Goal: Check status: Check status

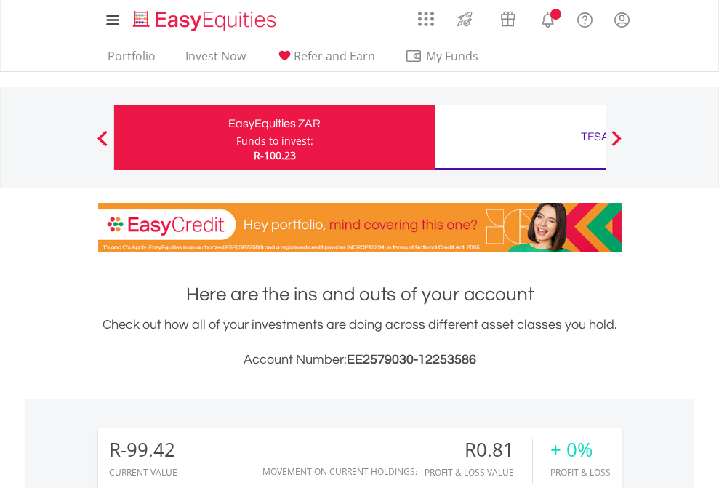
scroll to position [140, 228]
click at [236, 137] on div "Funds to invest:" at bounding box center [274, 141] width 77 height 15
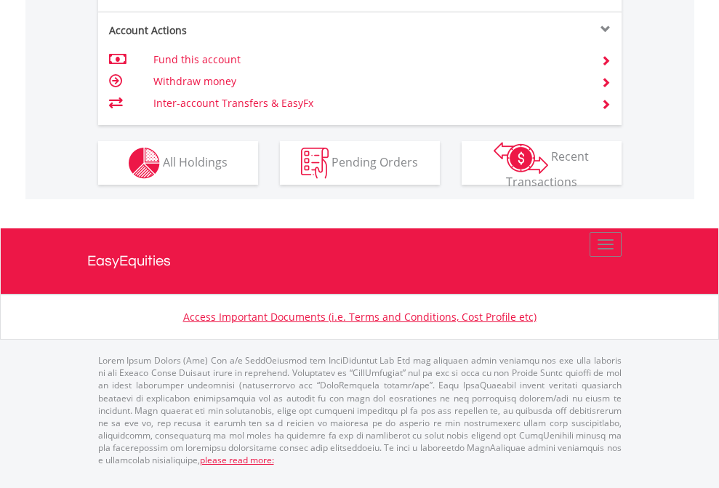
scroll to position [1364, 0]
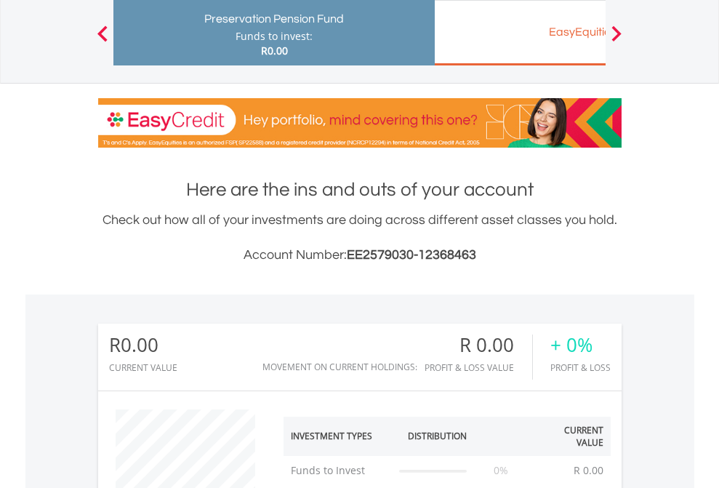
click at [520, 33] on div "EasyEquities EUR" at bounding box center [594, 32] width 303 height 20
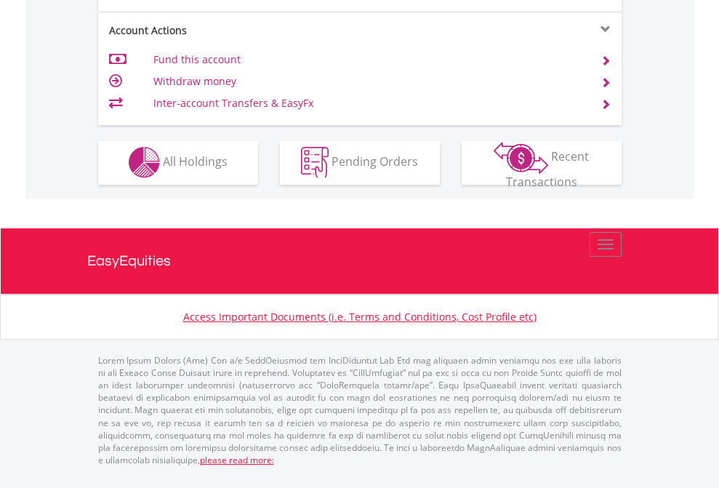
scroll to position [1359, 0]
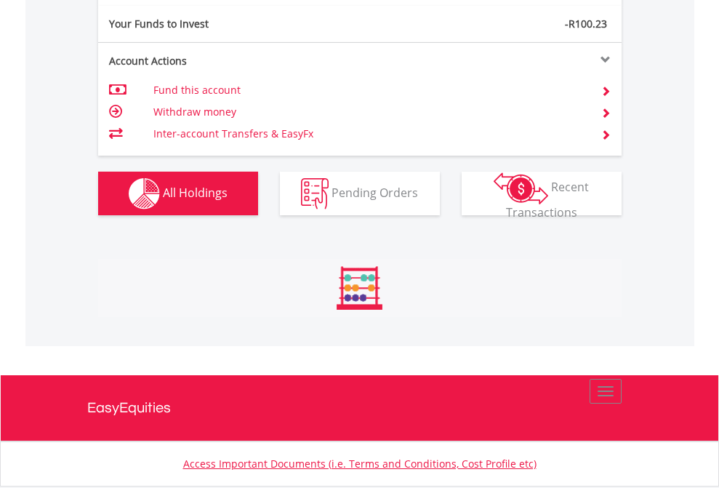
scroll to position [140, 228]
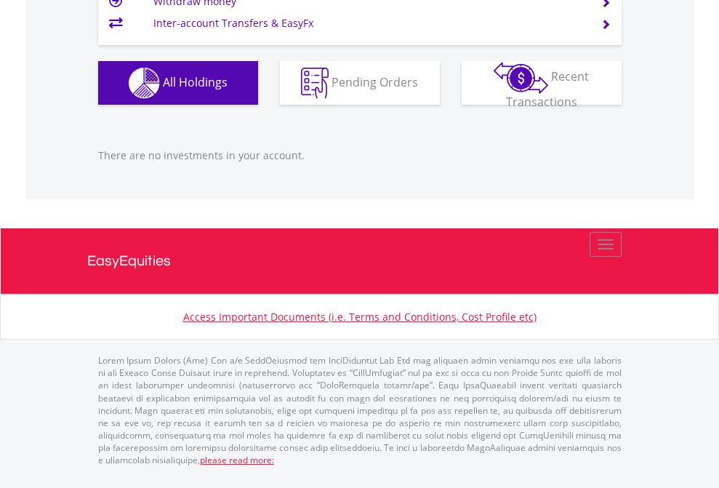
scroll to position [140, 228]
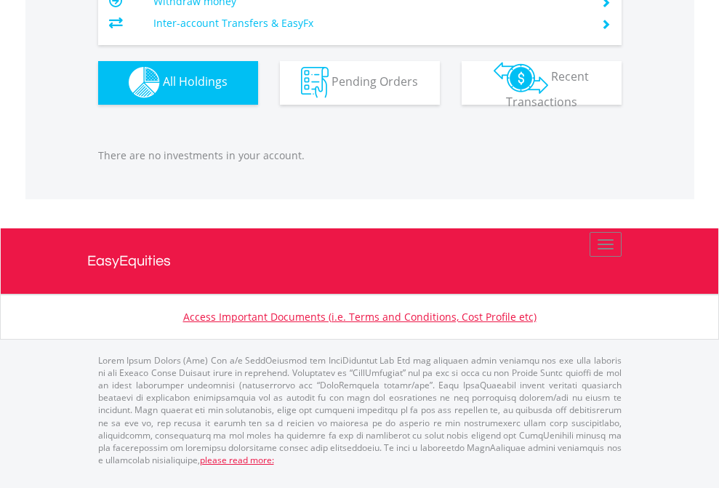
scroll to position [140, 228]
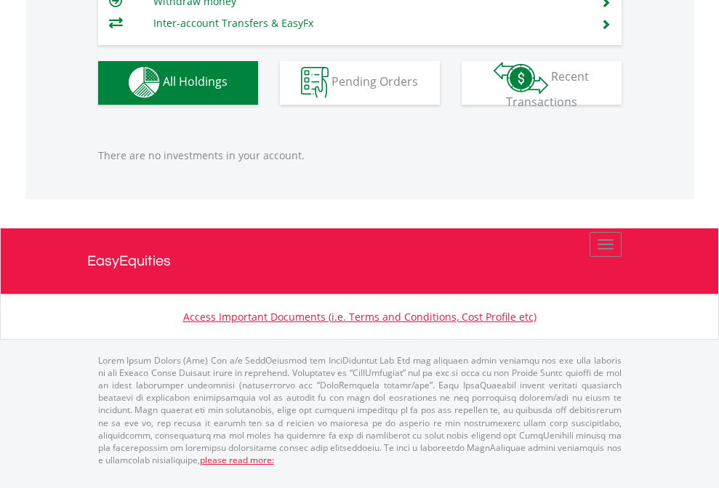
scroll to position [140, 228]
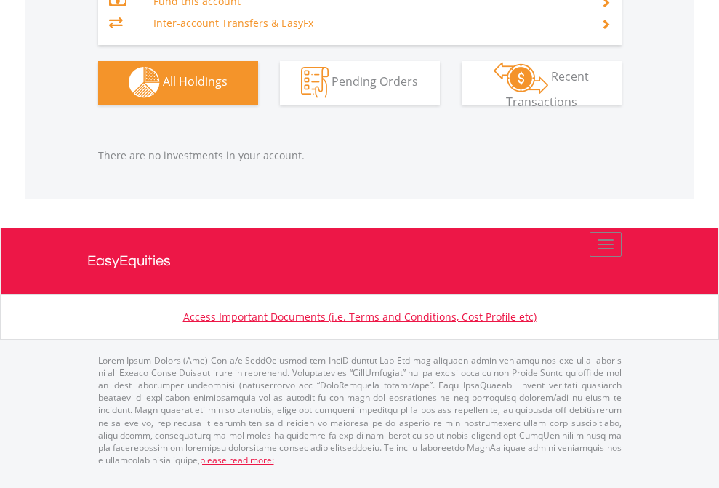
scroll to position [140, 228]
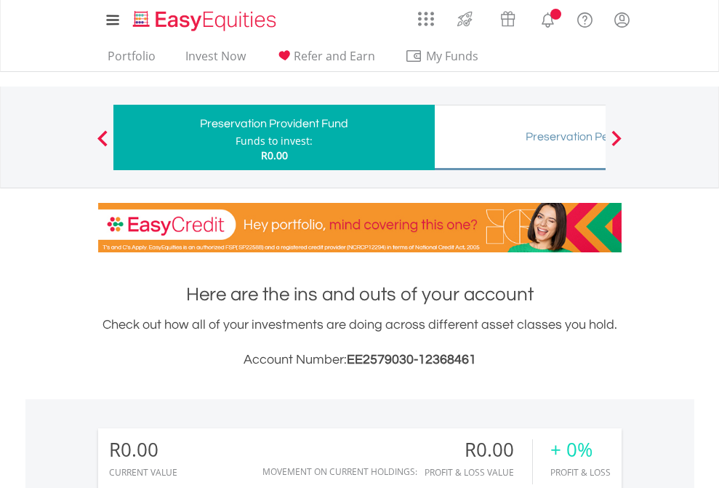
scroll to position [140, 228]
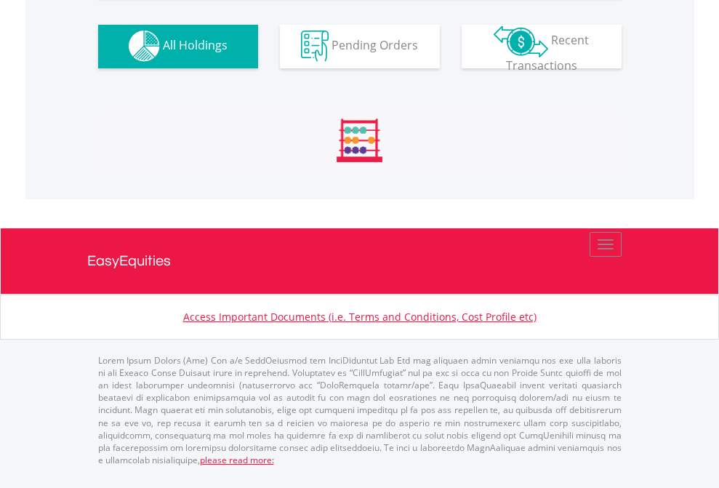
scroll to position [1439, 0]
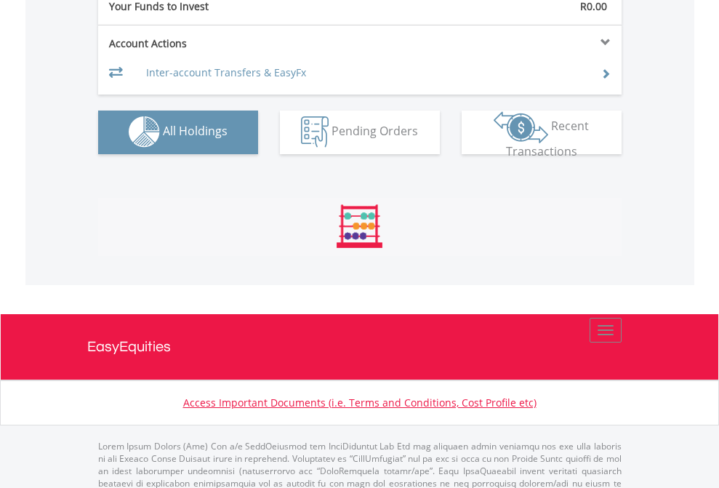
scroll to position [1439, 0]
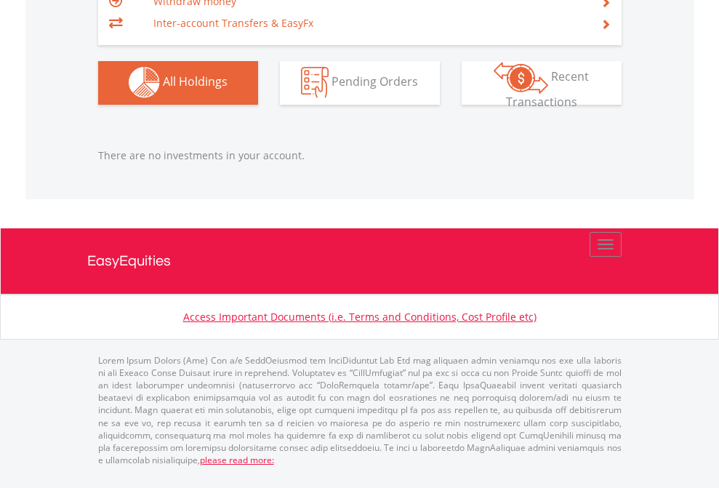
scroll to position [140, 228]
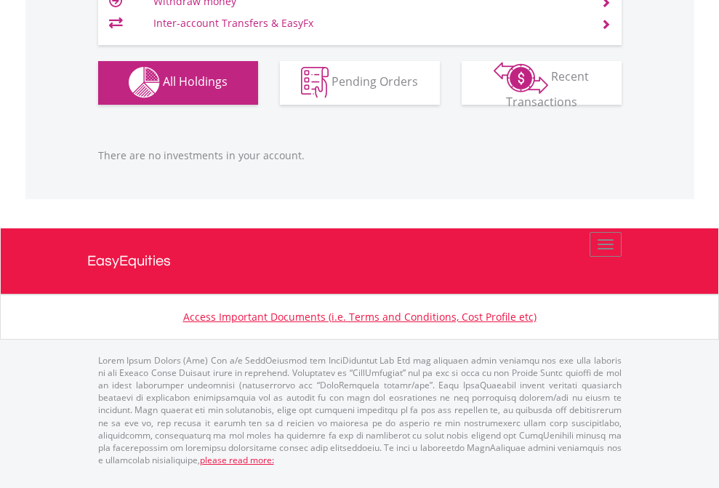
scroll to position [140, 228]
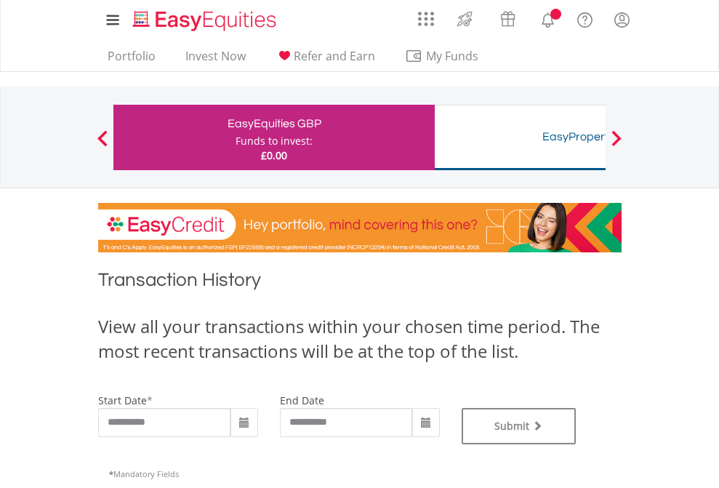
type input "**********"
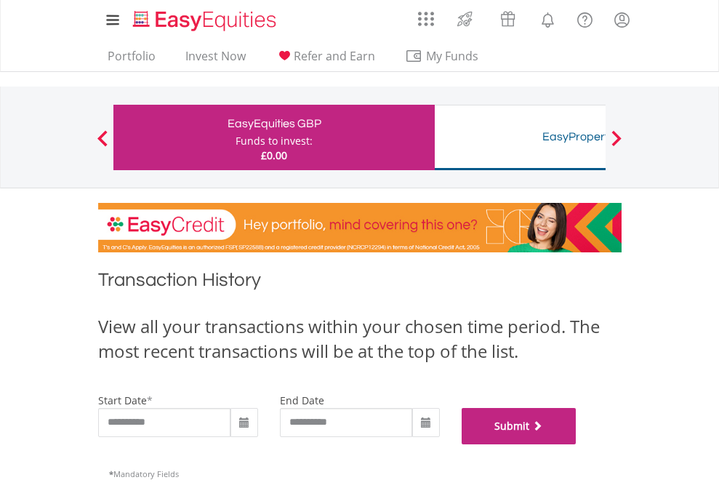
click at [576, 444] on button "Submit" at bounding box center [519, 426] width 115 height 36
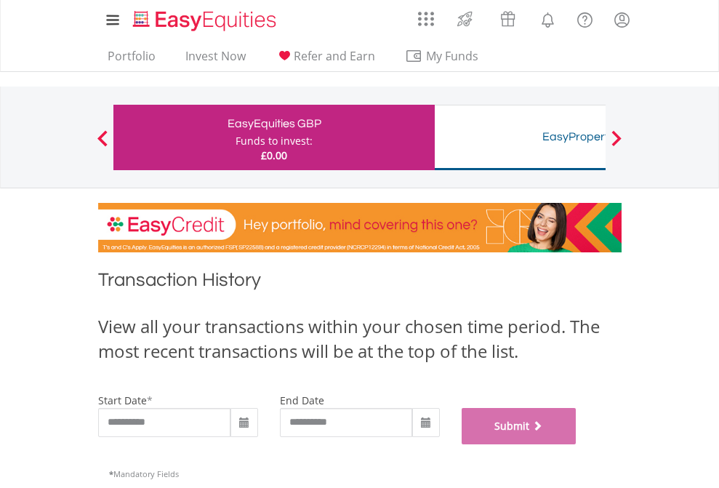
scroll to position [589, 0]
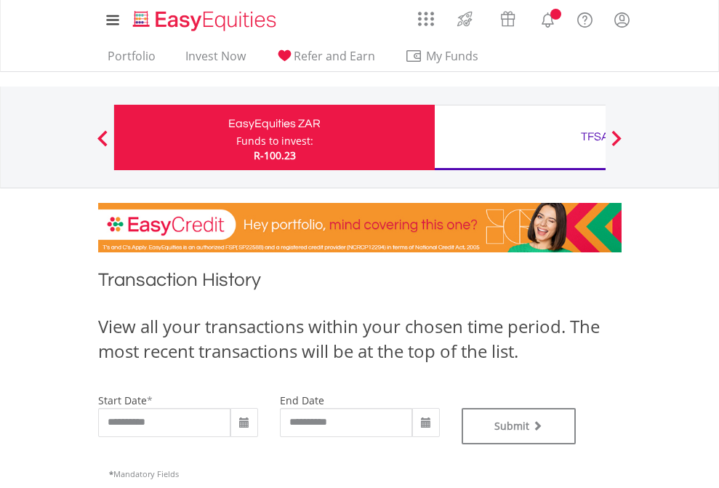
click at [520, 137] on div "TFSA" at bounding box center [594, 136] width 303 height 20
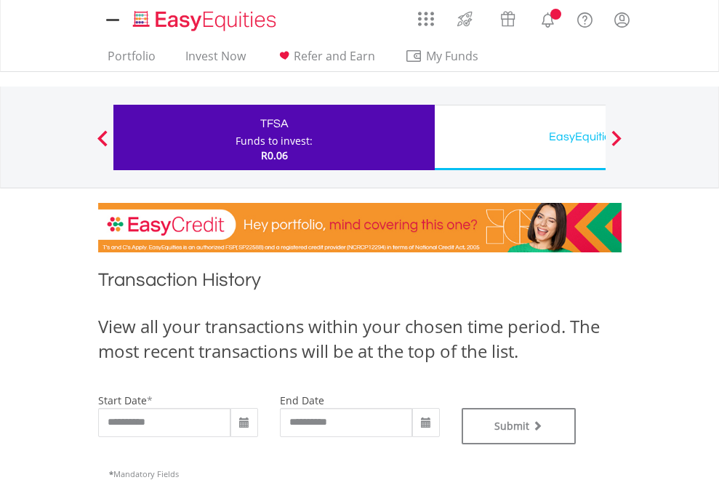
type input "**********"
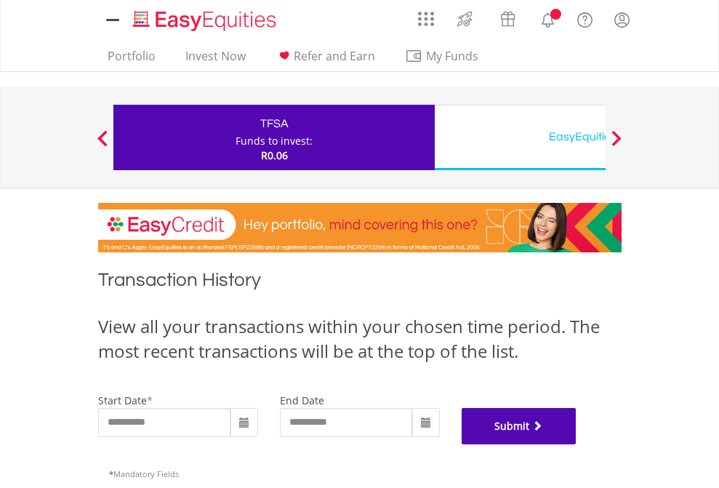
click at [576, 444] on button "Submit" at bounding box center [519, 426] width 115 height 36
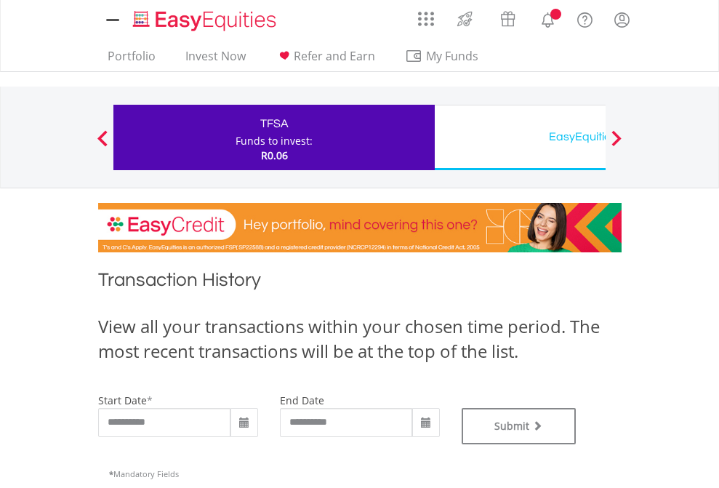
click at [520, 137] on div "EasyEquities USD" at bounding box center [594, 136] width 303 height 20
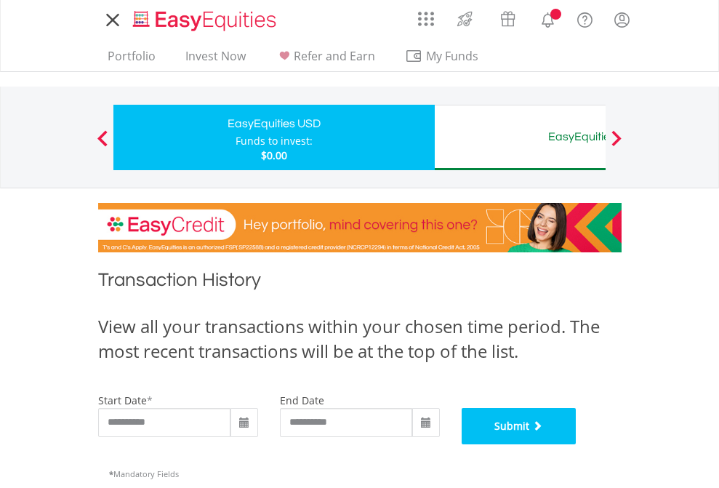
click at [576, 444] on button "Submit" at bounding box center [519, 426] width 115 height 36
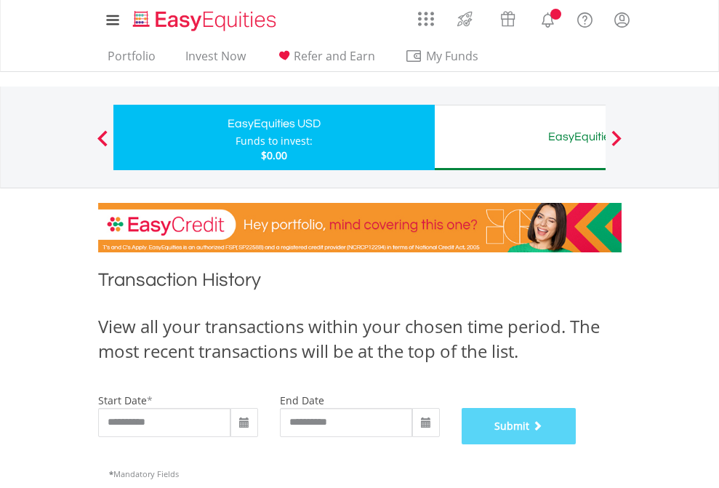
scroll to position [589, 0]
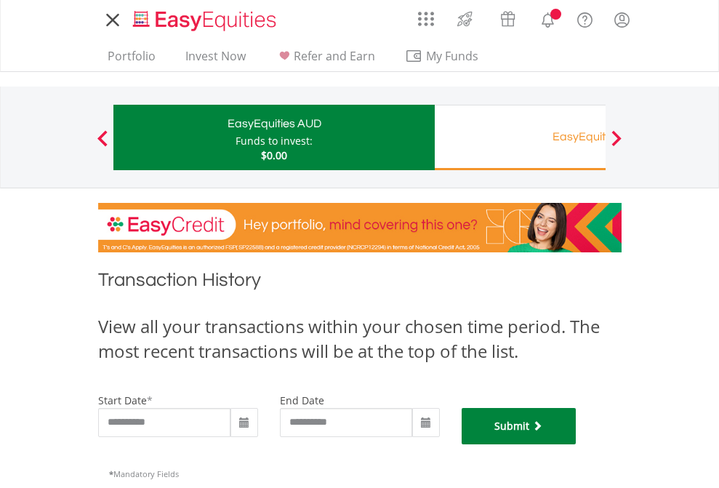
click at [576, 444] on button "Submit" at bounding box center [519, 426] width 115 height 36
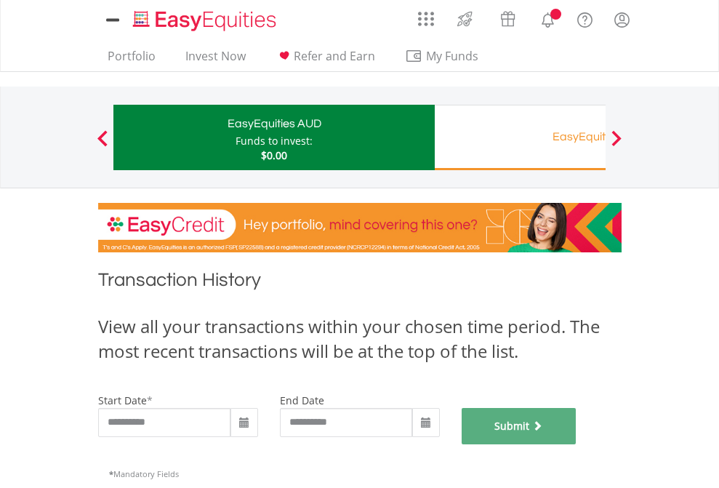
scroll to position [589, 0]
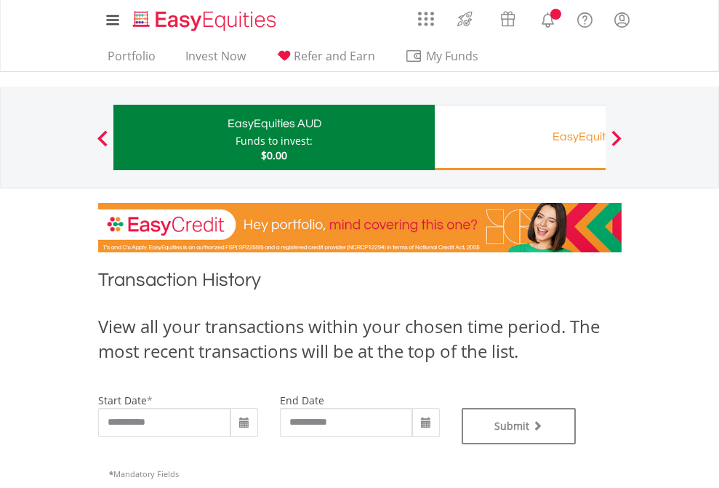
click at [520, 137] on div "EasyEquities RA" at bounding box center [594, 136] width 303 height 20
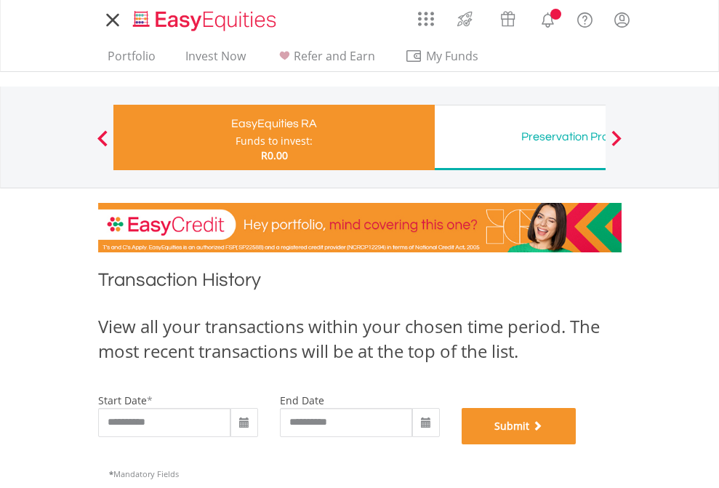
click at [576, 444] on button "Submit" at bounding box center [519, 426] width 115 height 36
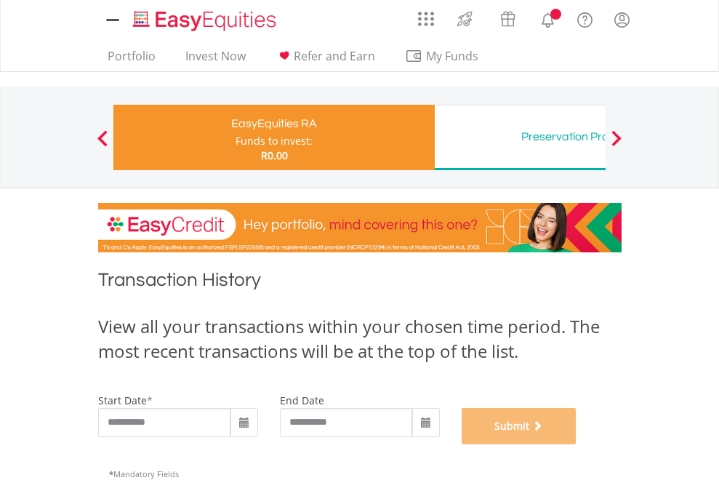
scroll to position [589, 0]
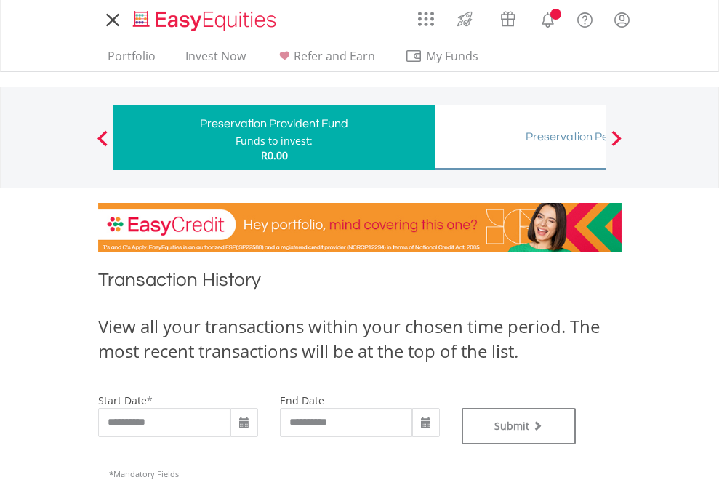
type input "**********"
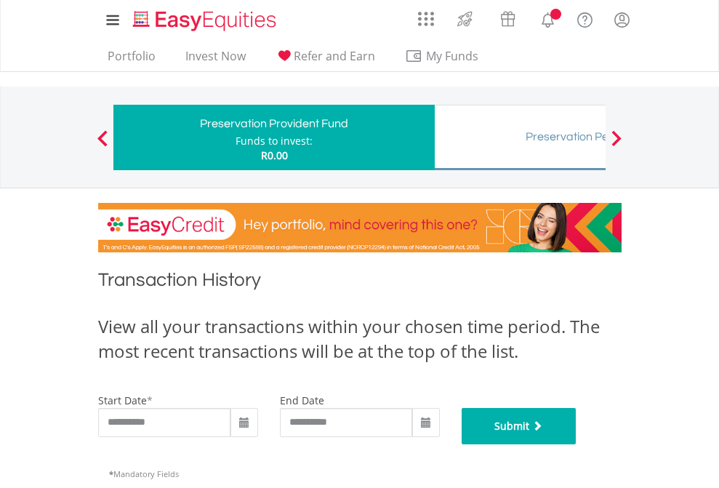
click at [576, 444] on button "Submit" at bounding box center [519, 426] width 115 height 36
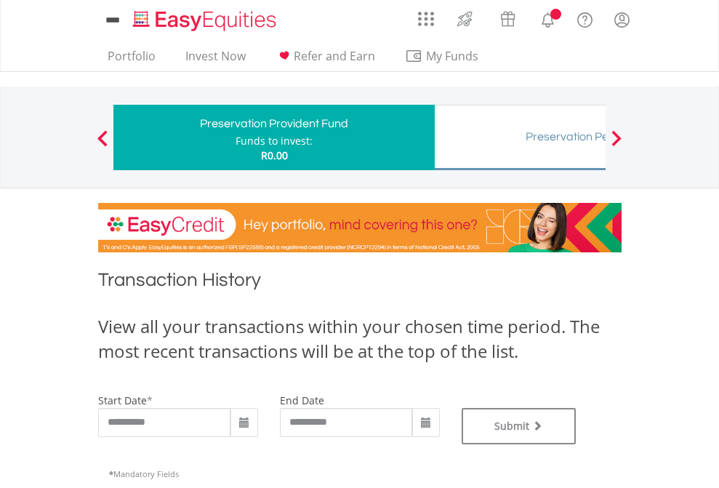
click at [520, 137] on div "Preservation Pension Fund" at bounding box center [594, 136] width 303 height 20
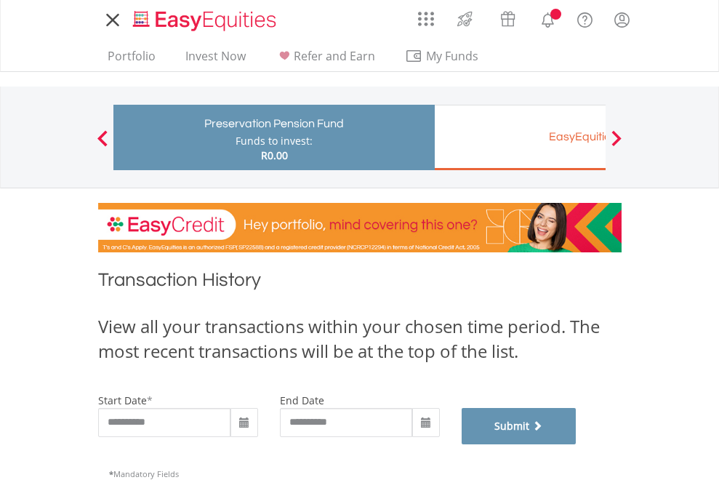
click at [576, 444] on button "Submit" at bounding box center [519, 426] width 115 height 36
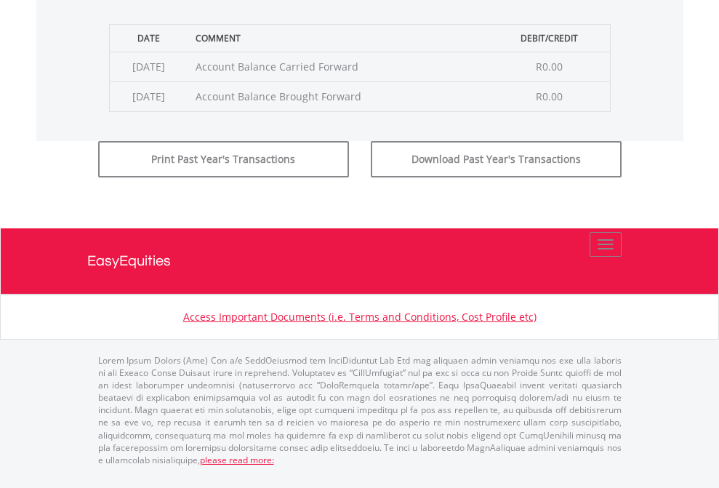
scroll to position [589, 0]
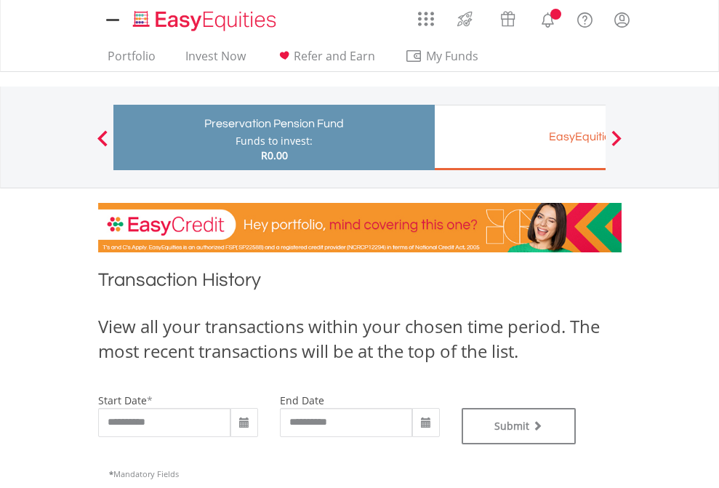
click at [520, 137] on div "EasyEquities EUR" at bounding box center [594, 136] width 303 height 20
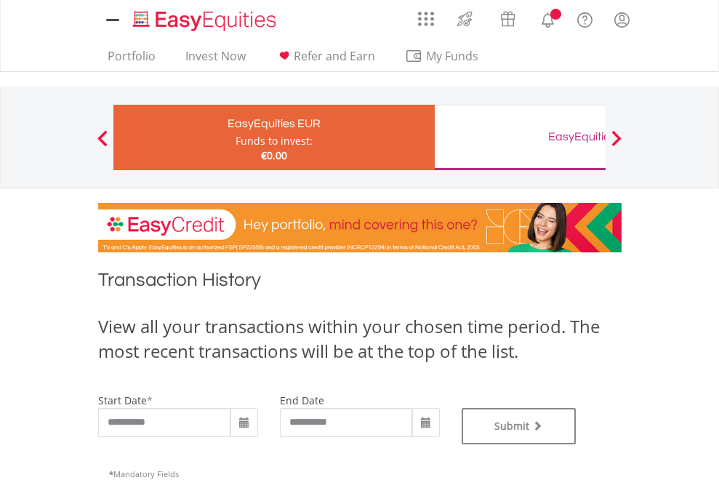
type input "**********"
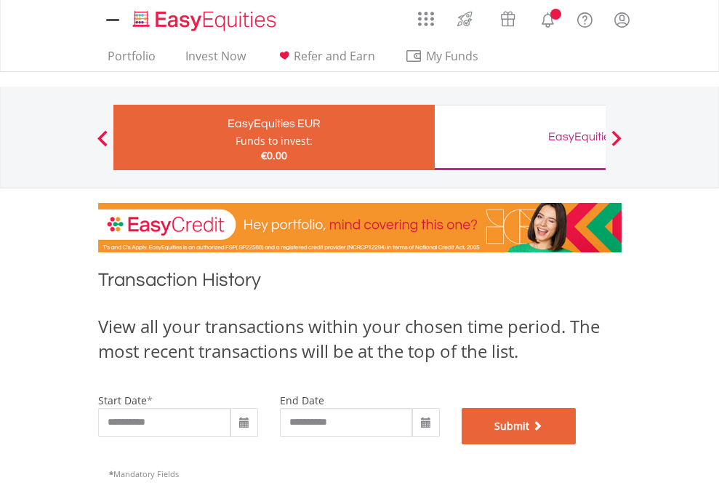
click at [576, 444] on button "Submit" at bounding box center [519, 426] width 115 height 36
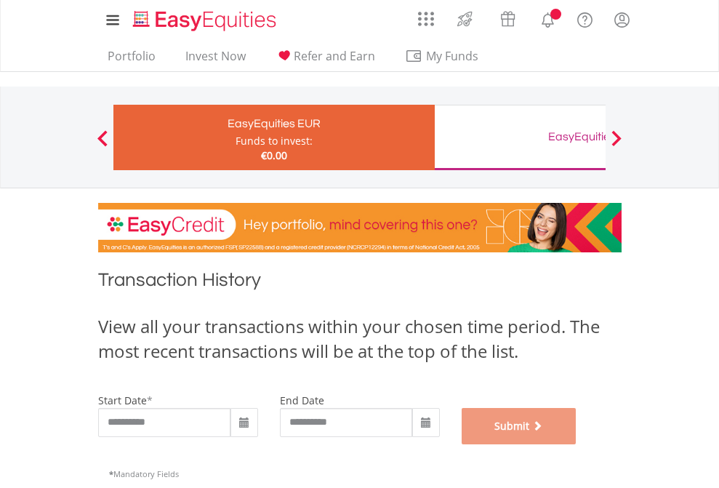
scroll to position [589, 0]
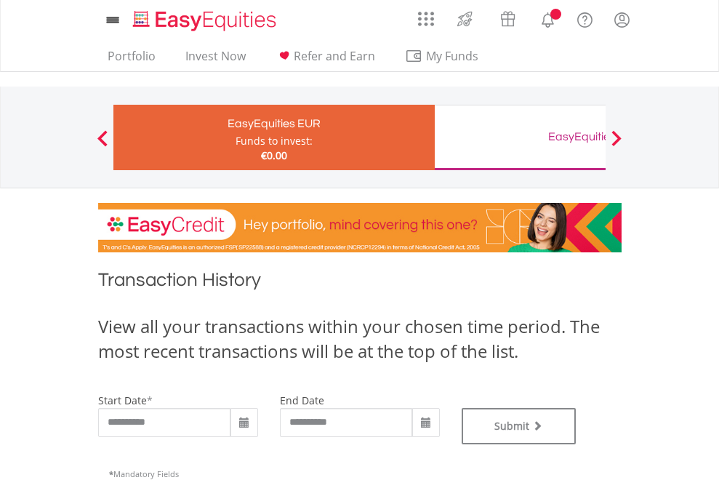
click at [520, 137] on div "EasyEquities GBP" at bounding box center [594, 136] width 303 height 20
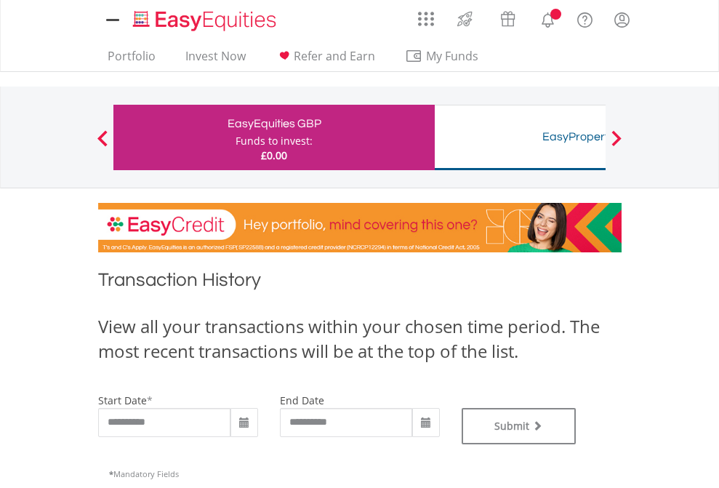
type input "**********"
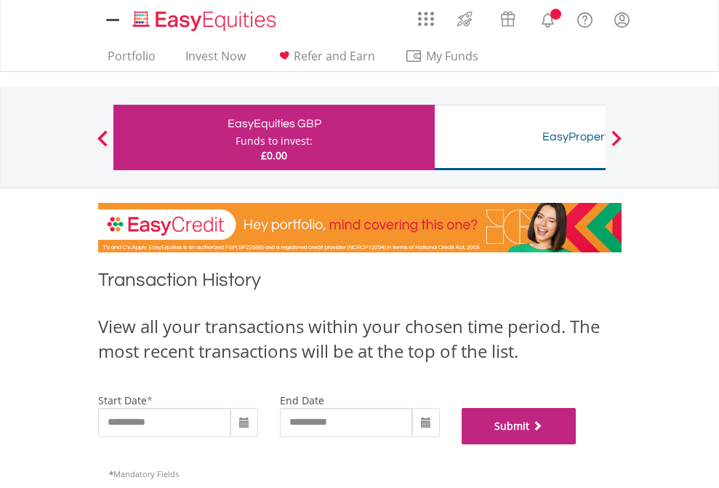
click at [576, 444] on button "Submit" at bounding box center [519, 426] width 115 height 36
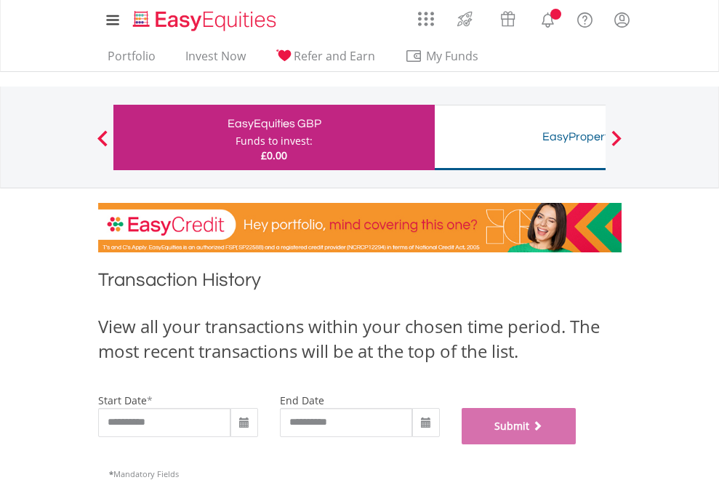
scroll to position [589, 0]
